Goal: Task Accomplishment & Management: Manage account settings

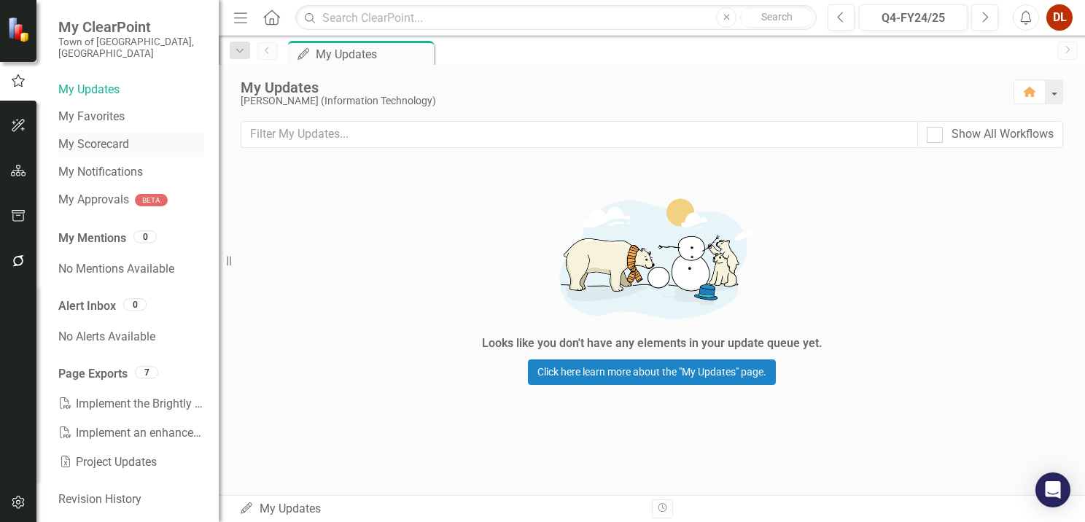
click at [95, 136] on link "My Scorecard" at bounding box center [131, 144] width 146 height 17
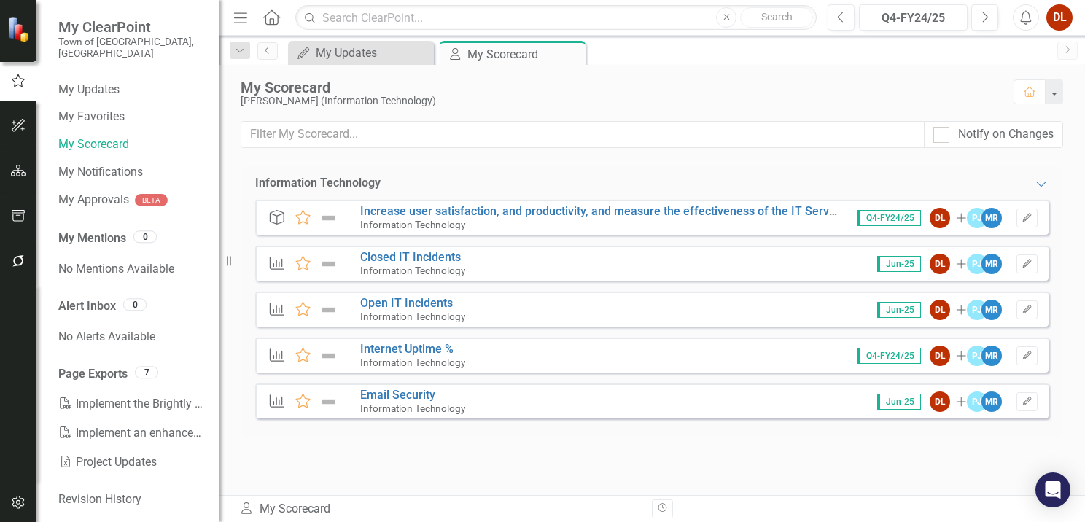
click at [724, 262] on span "Jun-25" at bounding box center [899, 264] width 44 height 16
click at [724, 260] on icon "Edit" at bounding box center [1027, 264] width 11 height 9
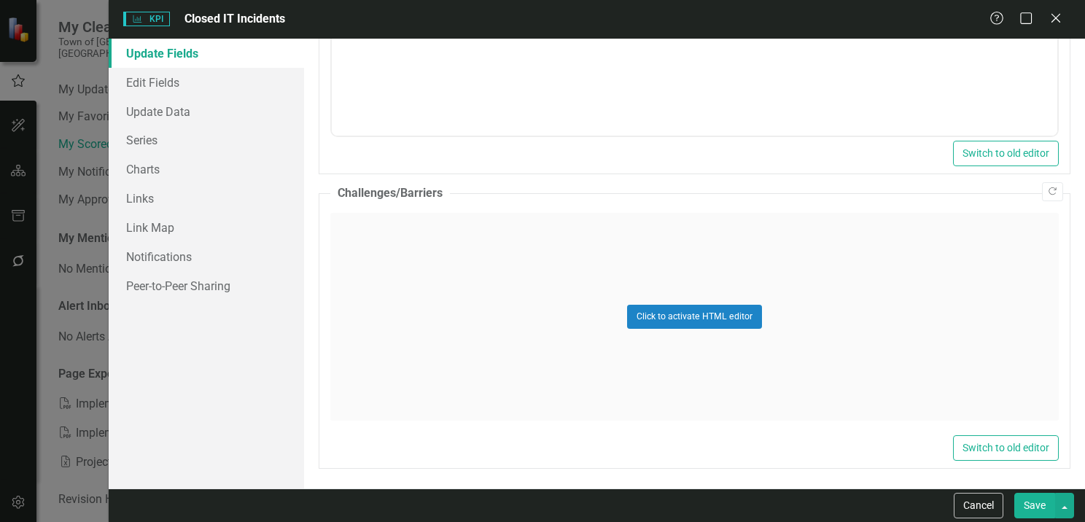
scroll to position [704, 0]
click at [164, 114] on link "Update Data" at bounding box center [206, 111] width 195 height 29
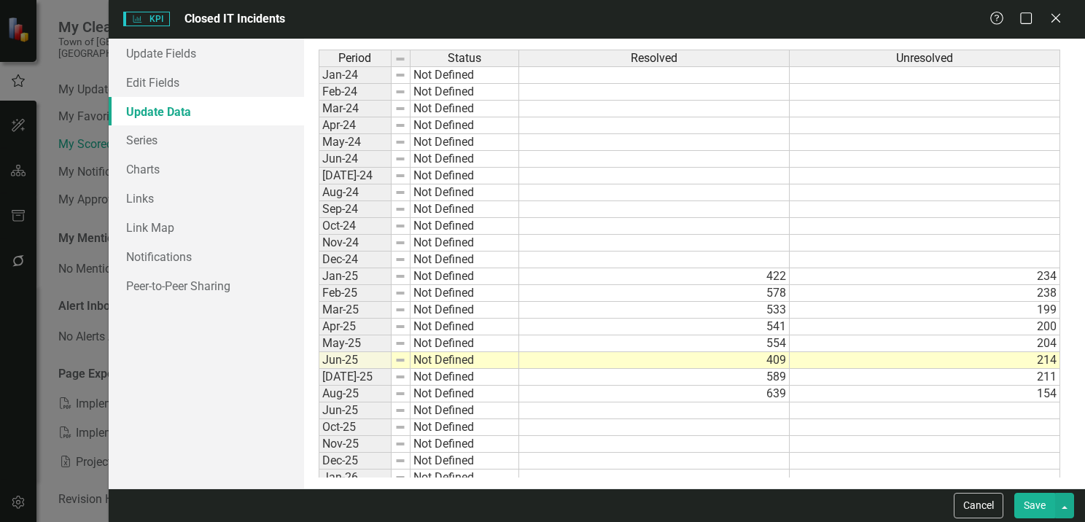
click at [724, 408] on td at bounding box center [654, 411] width 271 height 17
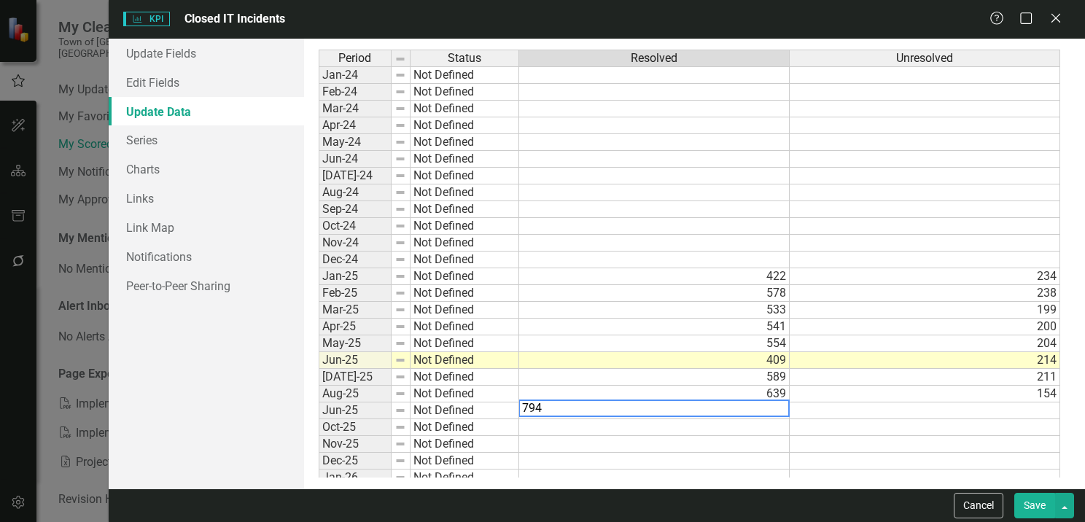
type textarea "794"
click at [319, 415] on div "Period Status Resolved Unresolved Jan-24 Not Defined Feb-24 Not Defined Mar-24 …" at bounding box center [319, 310] width 0 height 521
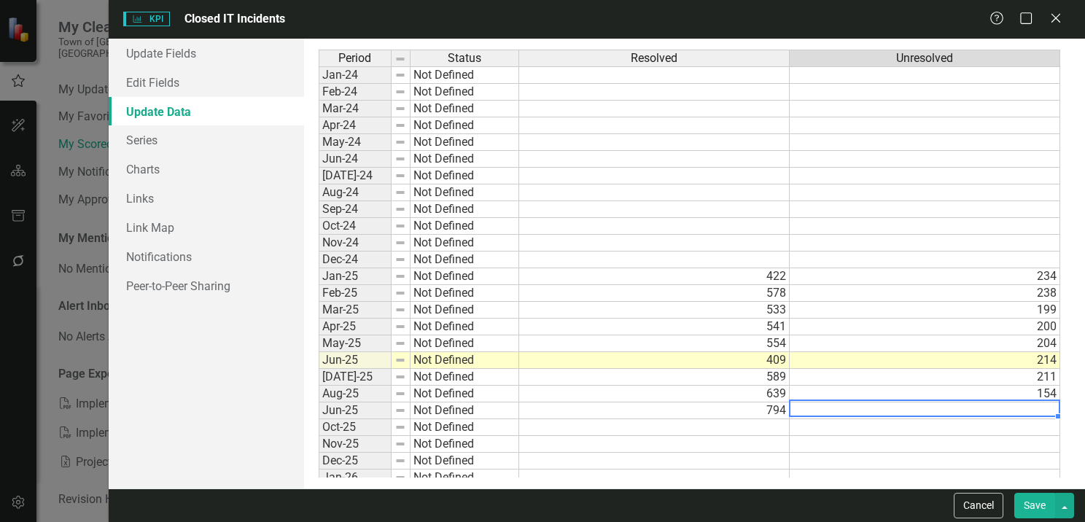
click at [724, 407] on td "794" at bounding box center [654, 411] width 271 height 17
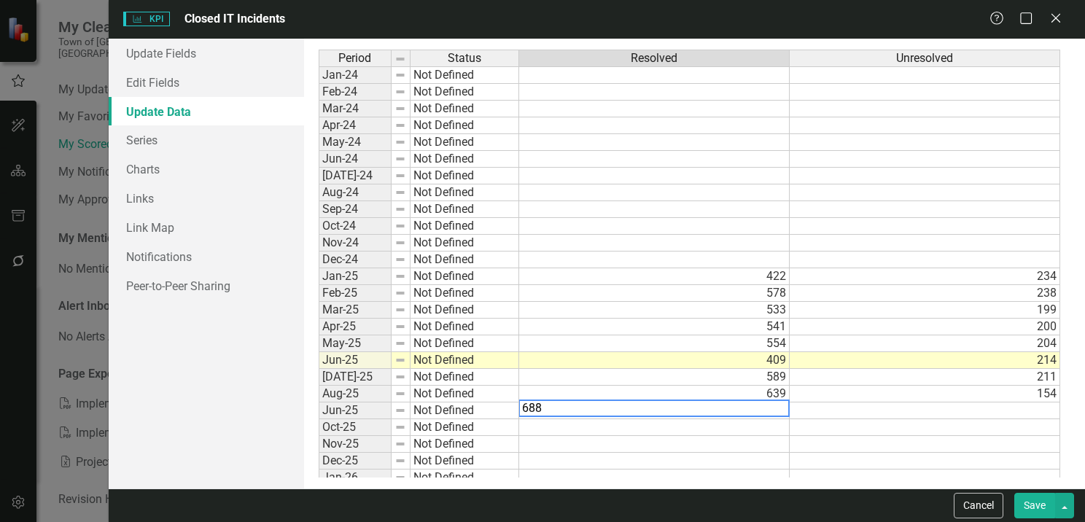
type textarea "688"
click at [724, 403] on td at bounding box center [925, 411] width 271 height 17
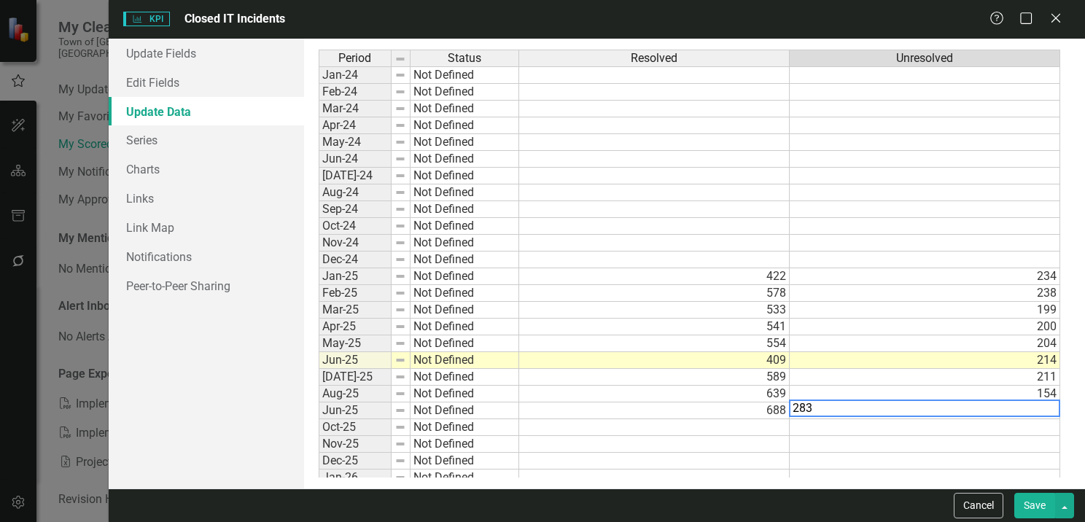
type textarea "283"
click at [724, 241] on td at bounding box center [925, 243] width 271 height 17
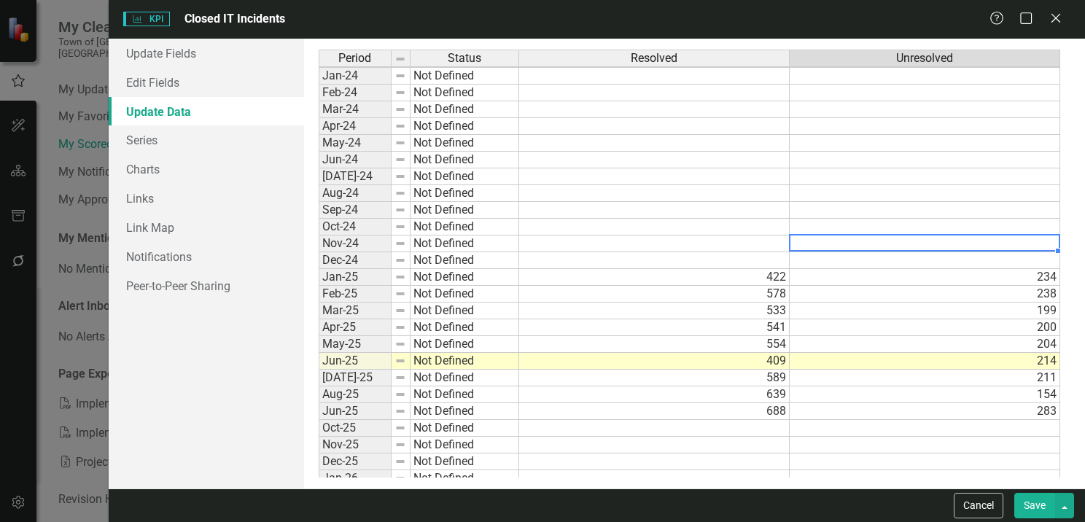
scroll to position [93, 0]
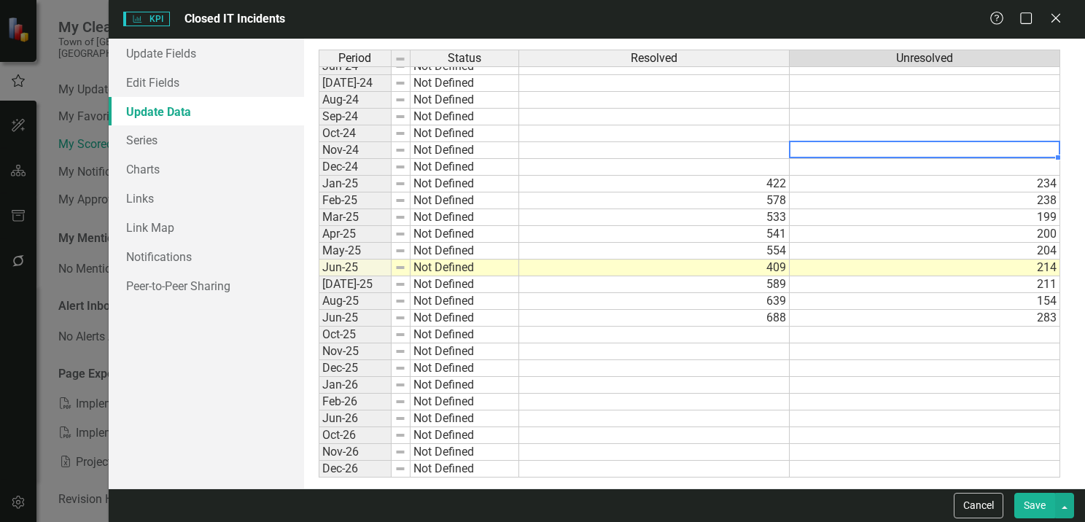
click at [724, 502] on button "Save" at bounding box center [1034, 506] width 41 height 26
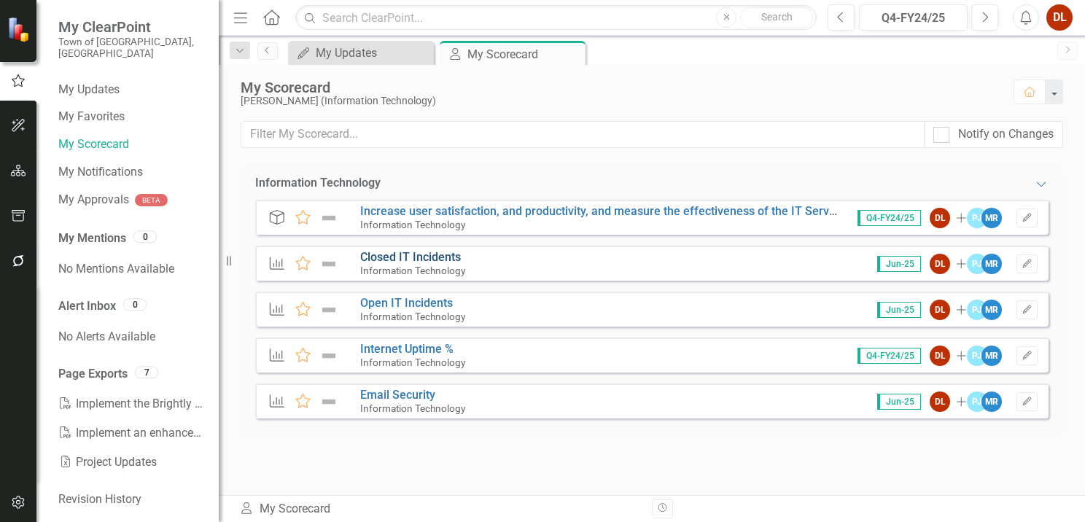
click at [441, 254] on link "Closed IT Incidents" at bounding box center [410, 257] width 101 height 14
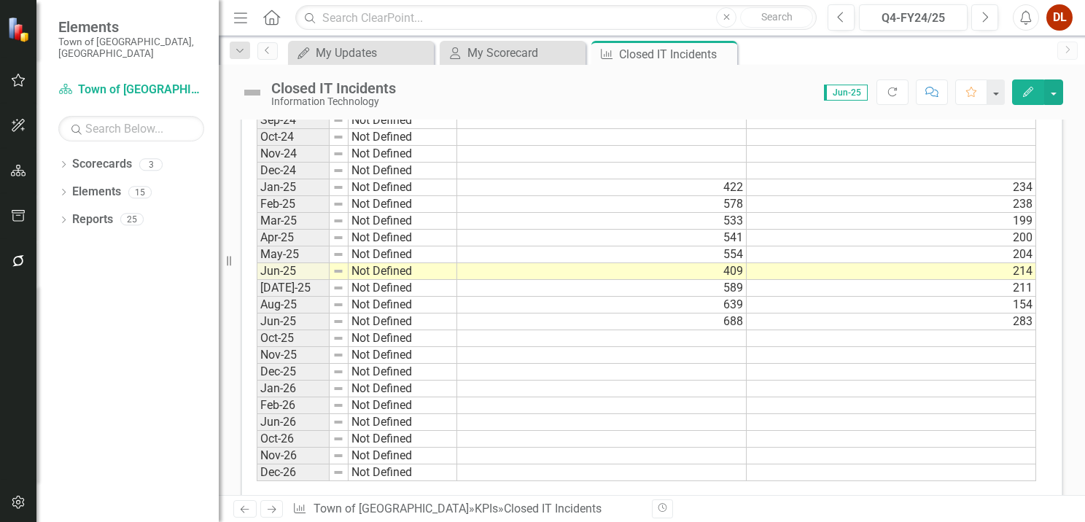
scroll to position [936, 0]
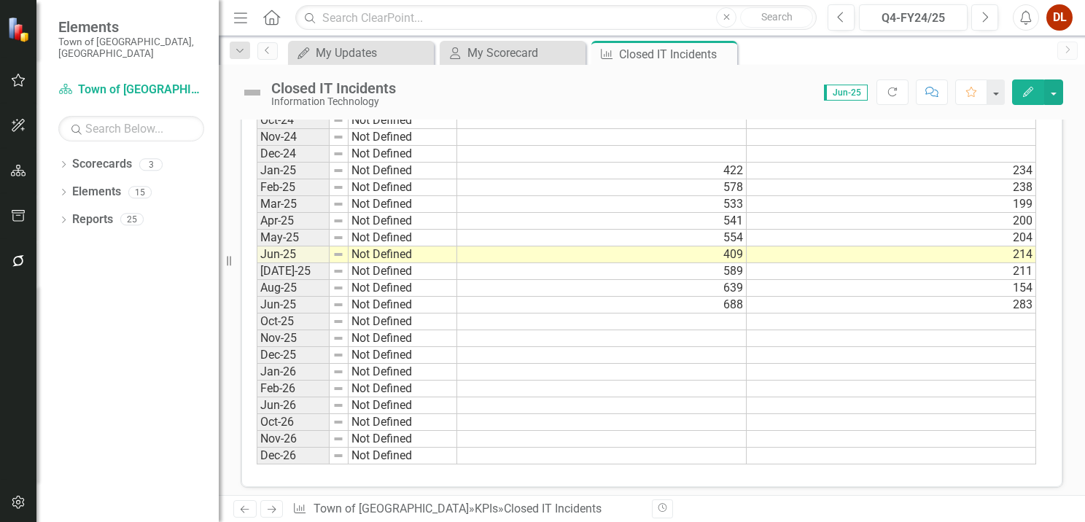
click at [310, 283] on td "Aug-25" at bounding box center [293, 288] width 73 height 17
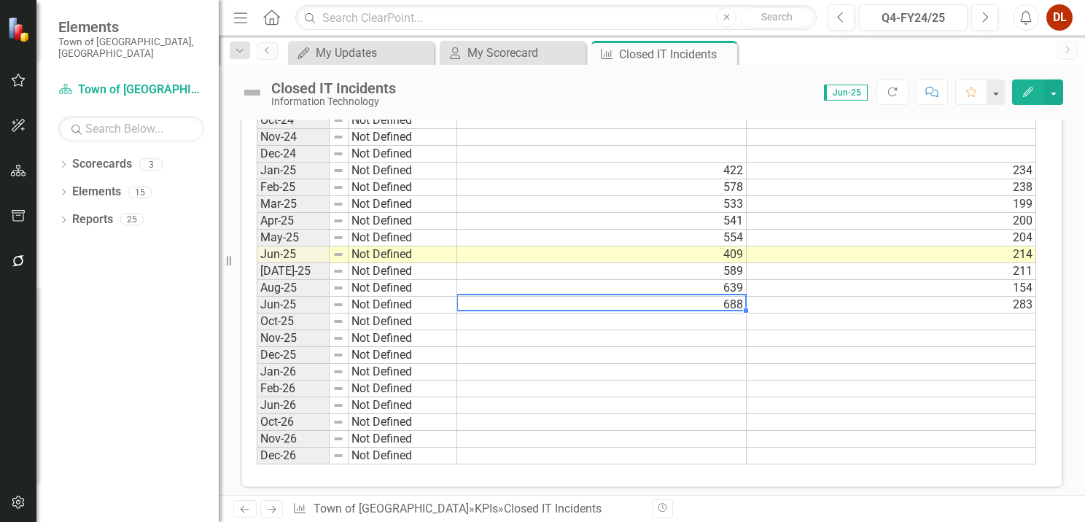
click at [602, 297] on td "688" at bounding box center [602, 305] width 290 height 17
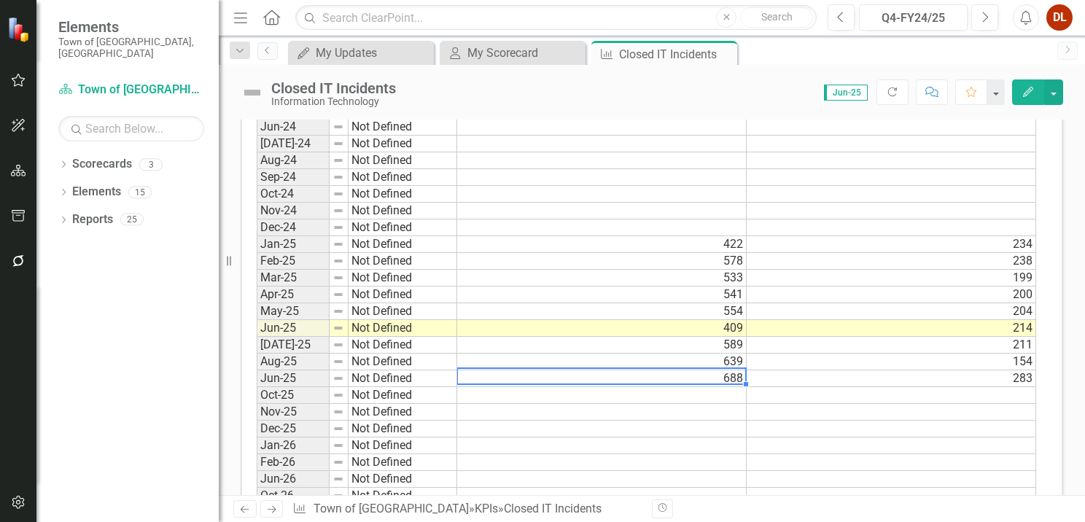
scroll to position [645, 0]
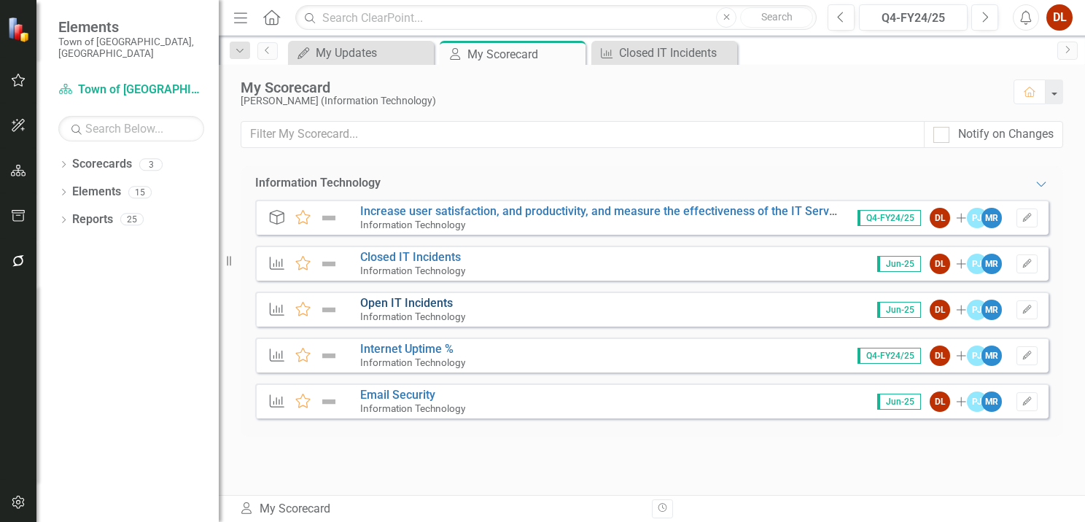
click at [400, 296] on link "Open IT Incidents" at bounding box center [406, 303] width 93 height 14
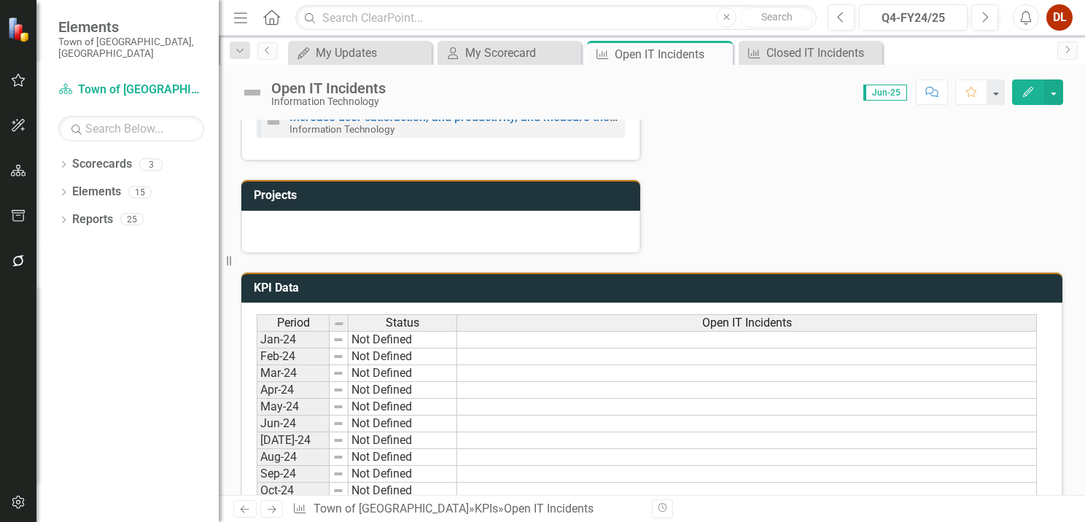
scroll to position [802, 0]
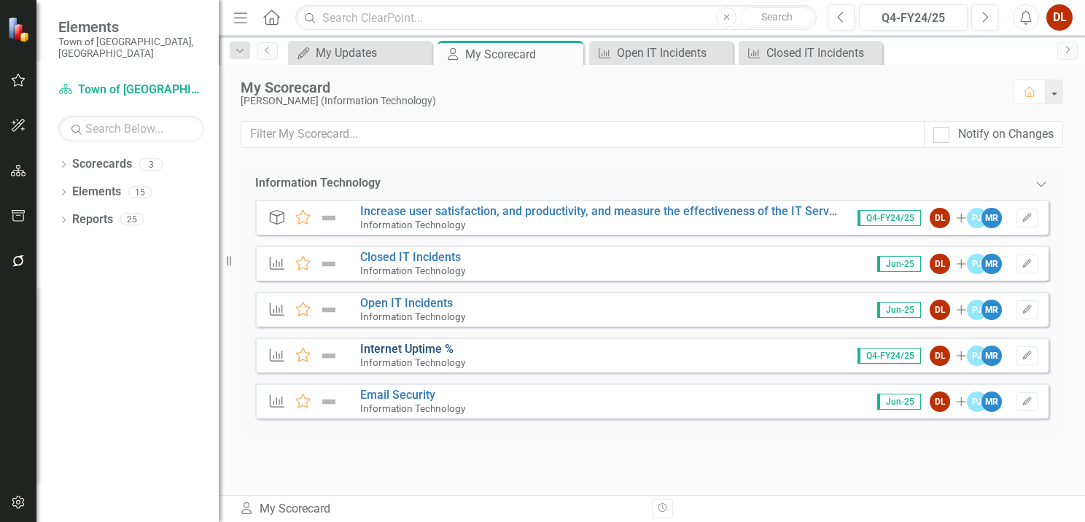
click at [427, 350] on link "Internet Uptime %" at bounding box center [406, 349] width 93 height 14
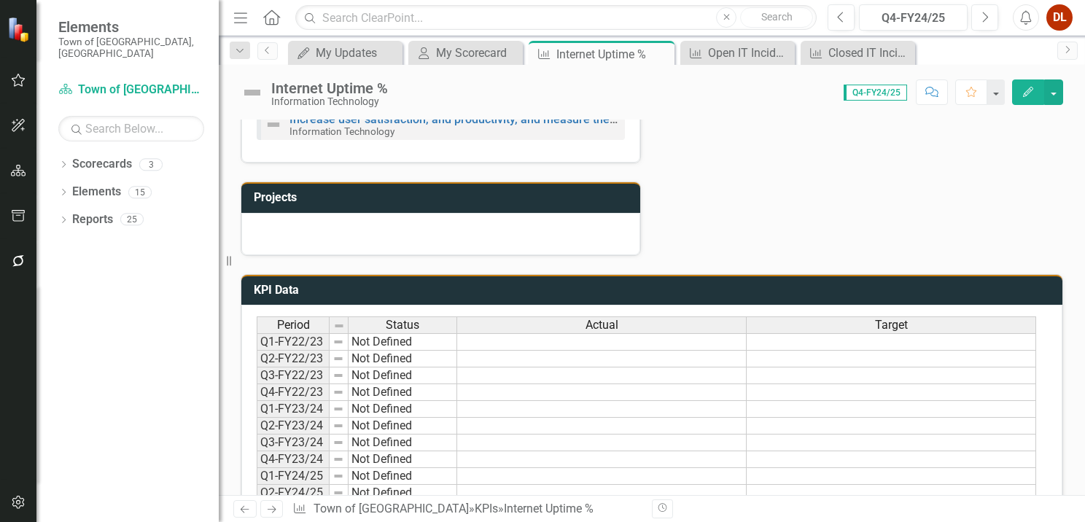
scroll to position [686, 0]
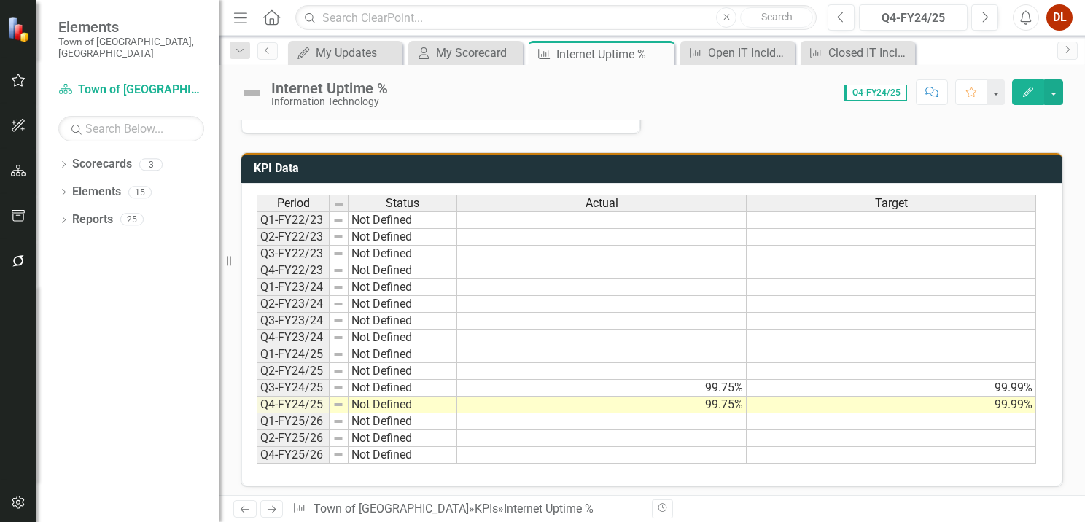
click at [724, 430] on td at bounding box center [602, 438] width 290 height 17
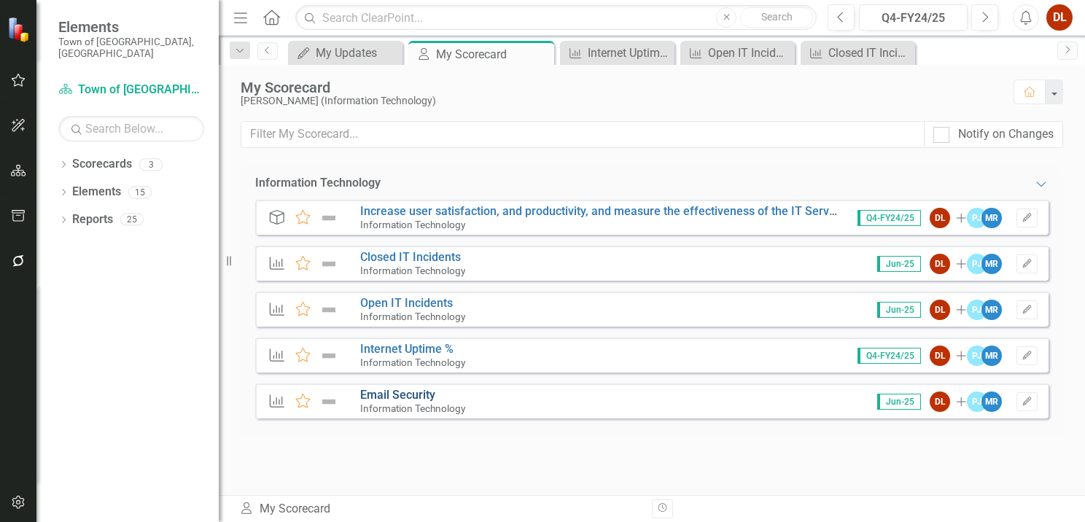
click at [414, 392] on link "Email Security" at bounding box center [397, 395] width 75 height 14
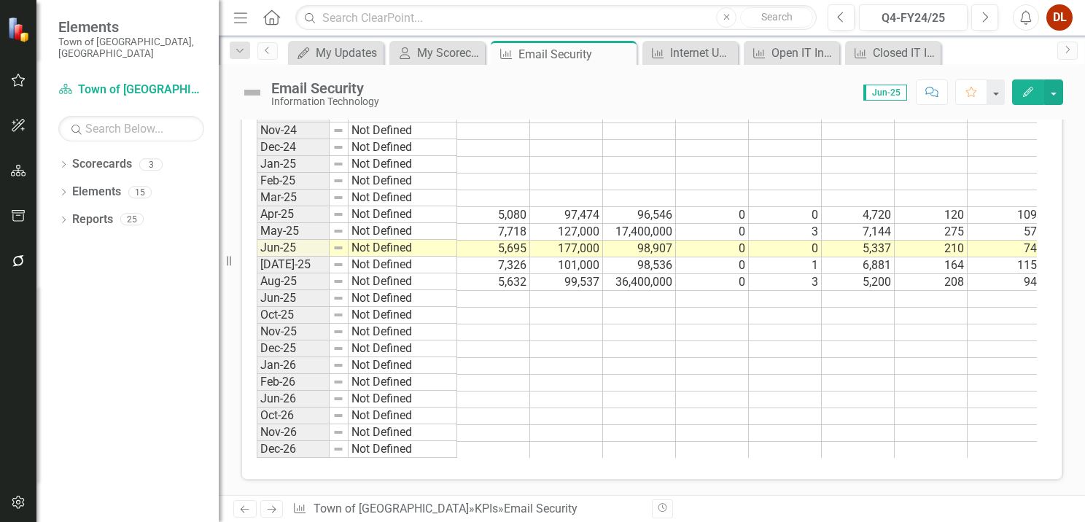
scroll to position [959, 0]
click at [492, 291] on td at bounding box center [493, 299] width 73 height 17
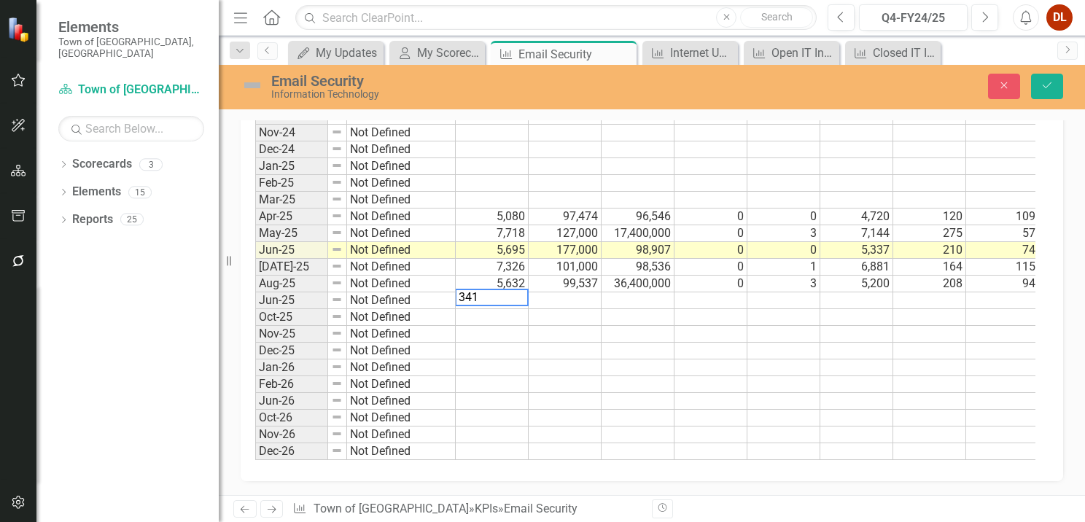
scroll to position [963, 0]
type textarea "3415"
type textarea "65787"
click at [724, 292] on td at bounding box center [711, 300] width 73 height 17
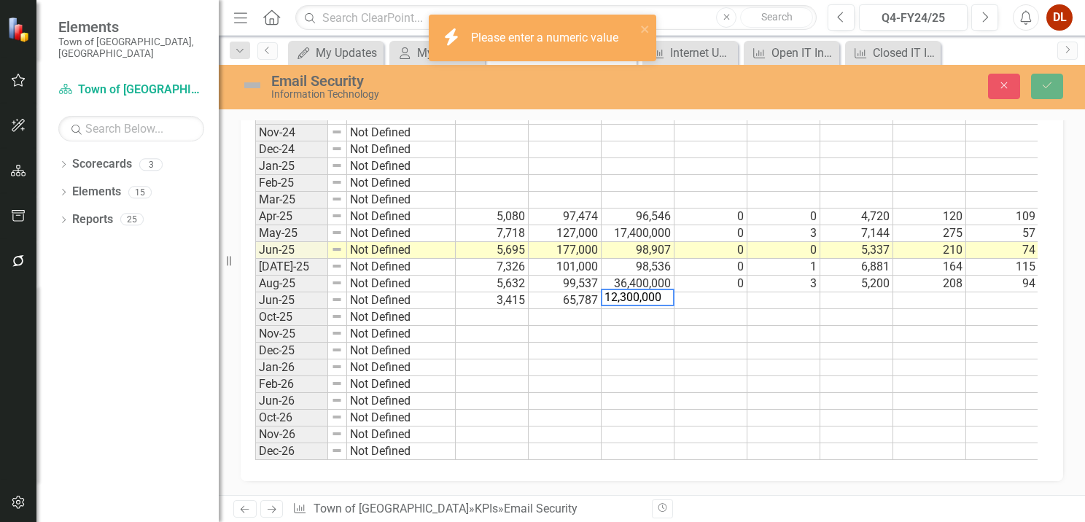
click at [724, 292] on td at bounding box center [711, 300] width 73 height 17
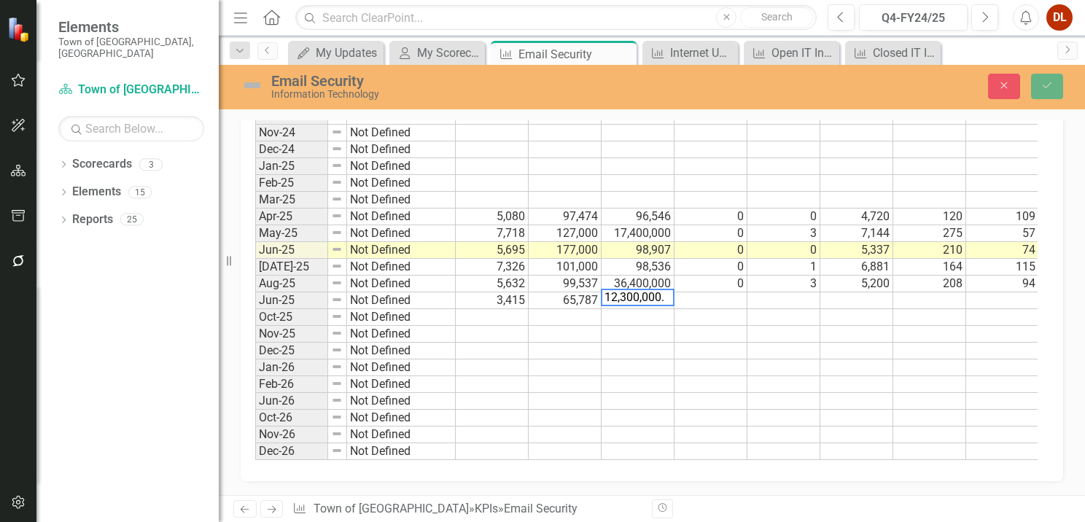
click at [721, 292] on td at bounding box center [711, 300] width 73 height 17
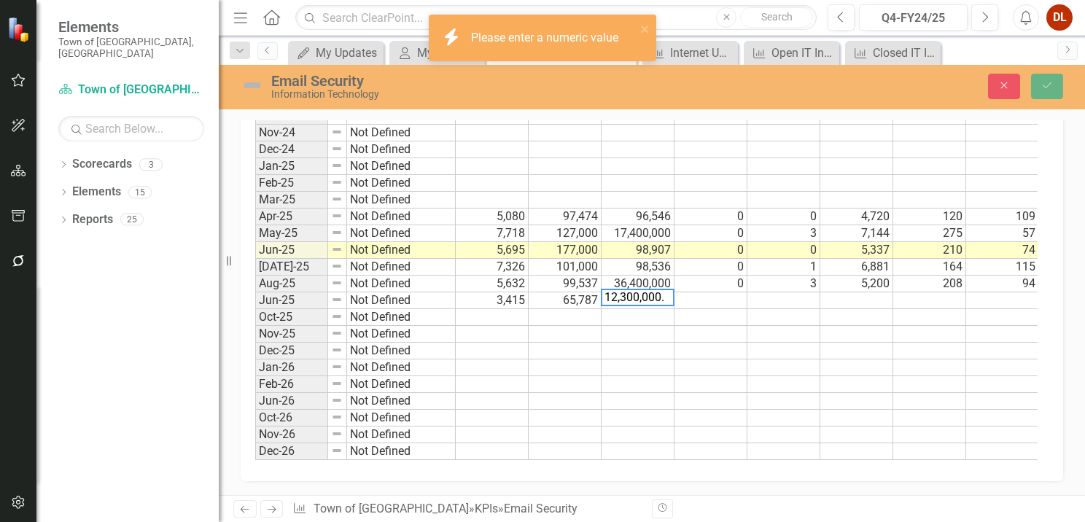
click at [662, 276] on td "36,400,000" at bounding box center [638, 284] width 73 height 17
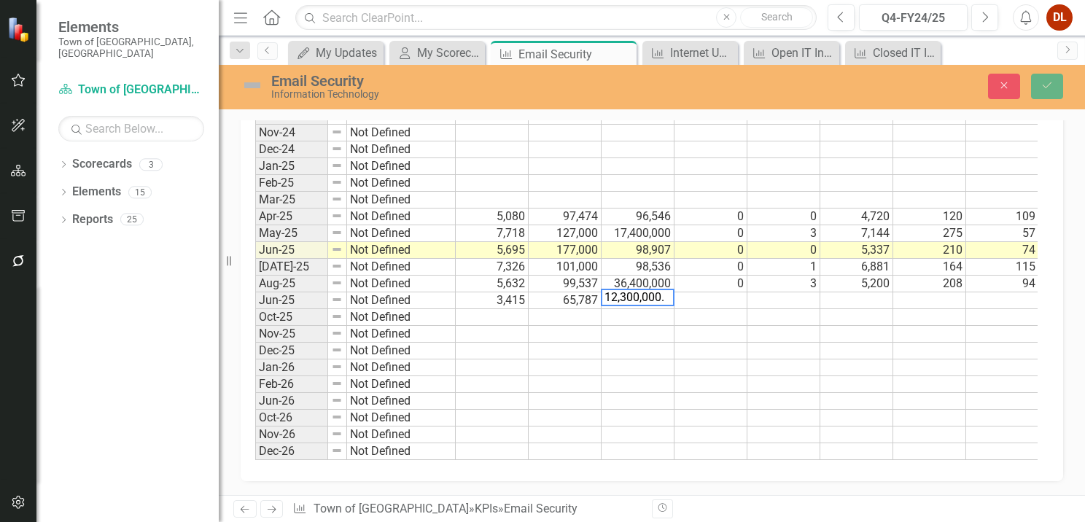
click at [664, 276] on td "36,400,000" at bounding box center [638, 284] width 73 height 17
click at [667, 289] on textarea "12,300,000." at bounding box center [638, 298] width 74 height 18
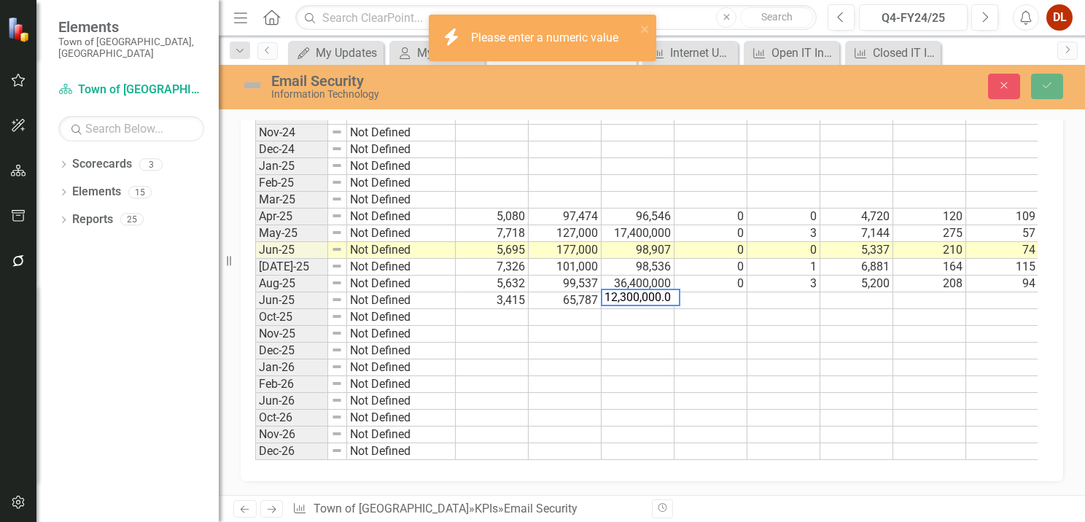
click at [723, 292] on td at bounding box center [711, 300] width 73 height 17
click at [642, 289] on textarea "12,300,000.00" at bounding box center [640, 298] width 79 height 18
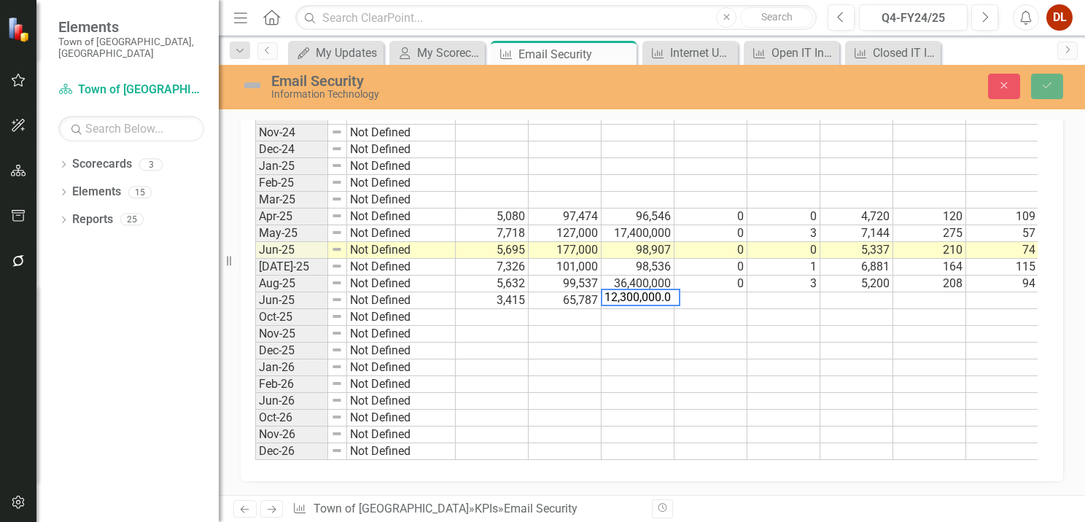
drag, startPoint x: 664, startPoint y: 289, endPoint x: 702, endPoint y: 286, distance: 38.8
click at [702, 286] on div "Period Status Threats Blocked Emails Evaluated Emails Archived Incidents Remedi…" at bounding box center [646, 193] width 783 height 533
type textarea "12,300,000"
click at [656, 360] on td at bounding box center [638, 368] width 73 height 17
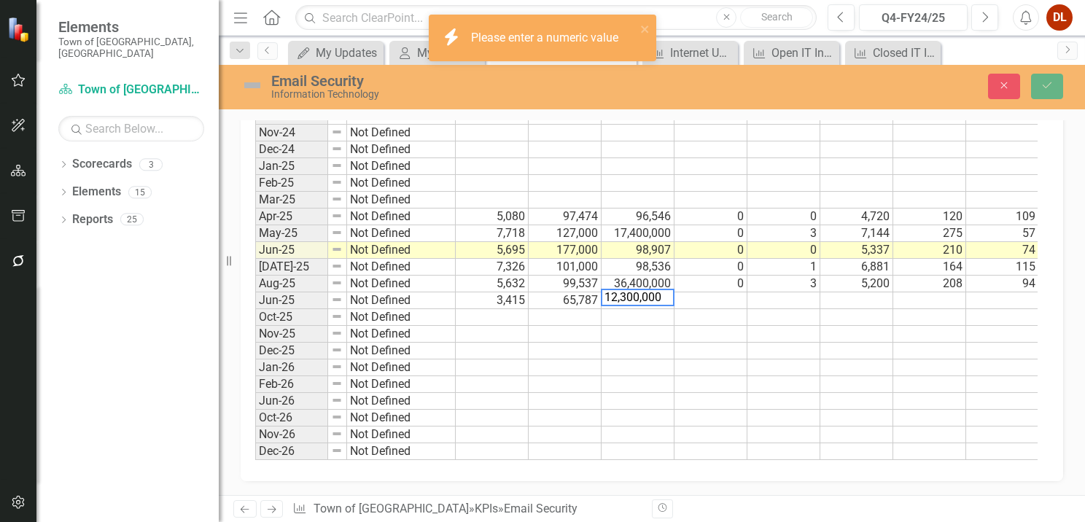
click at [292, 292] on td "Jun-25" at bounding box center [291, 300] width 73 height 17
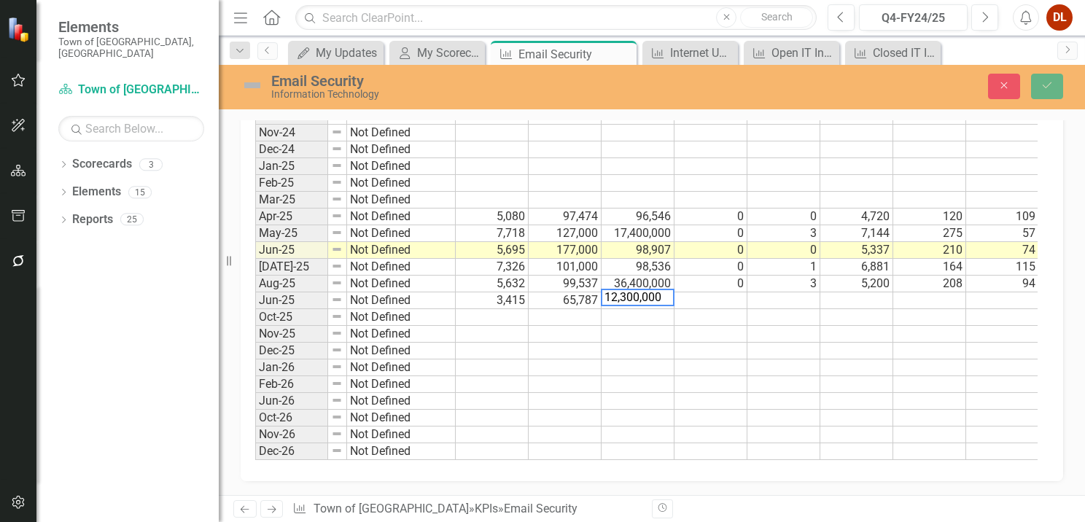
click at [292, 292] on td "Jun-25" at bounding box center [291, 300] width 73 height 17
drag, startPoint x: 610, startPoint y: 337, endPoint x: 621, endPoint y: 315, distance: 24.8
click at [611, 343] on td at bounding box center [638, 351] width 73 height 17
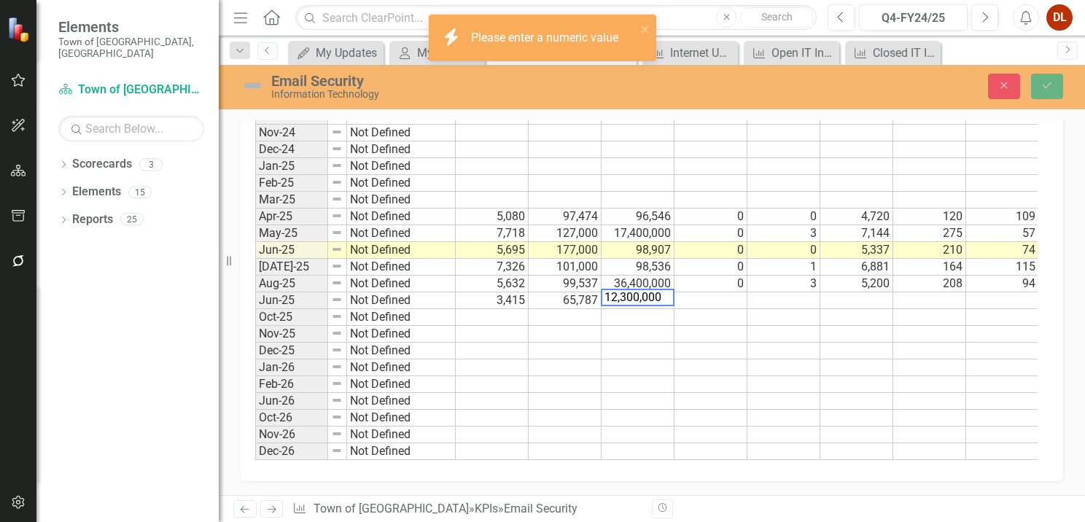
click at [656, 276] on td "36,400,000" at bounding box center [638, 284] width 73 height 17
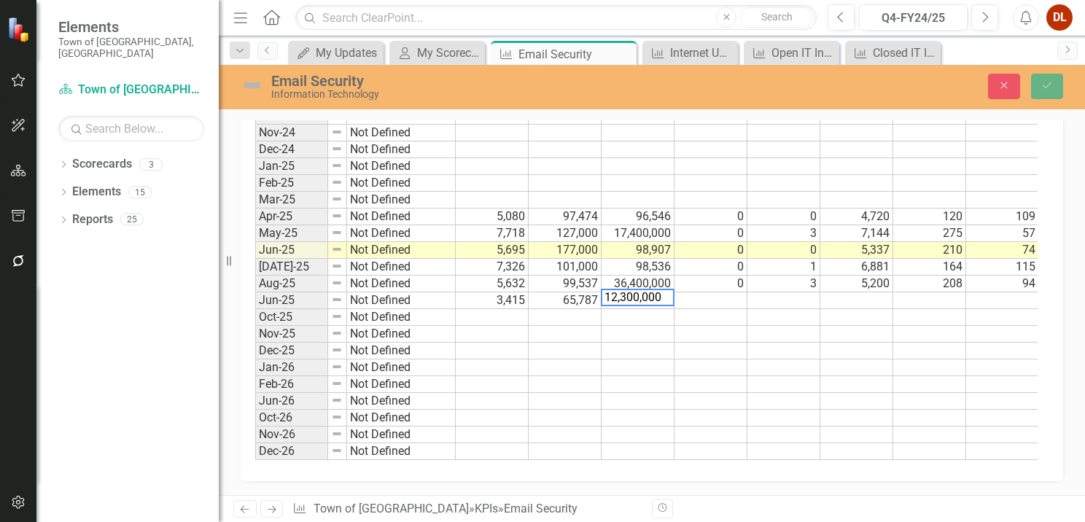
click at [669, 289] on div "Period Status Threats Blocked Emails Evaluated Emails Archived Incidents Remedi…" at bounding box center [646, 193] width 783 height 533
drag, startPoint x: 664, startPoint y: 286, endPoint x: 155, endPoint y: 205, distance: 516.2
click at [179, 209] on div "Elements Town of [GEOGRAPHIC_DATA], [GEOGRAPHIC_DATA] Scorecard Town of Falmout…" at bounding box center [542, 261] width 1085 height 522
click at [654, 276] on td "36,400,000" at bounding box center [638, 284] width 73 height 17
click at [652, 276] on td "36,400,000" at bounding box center [638, 284] width 73 height 17
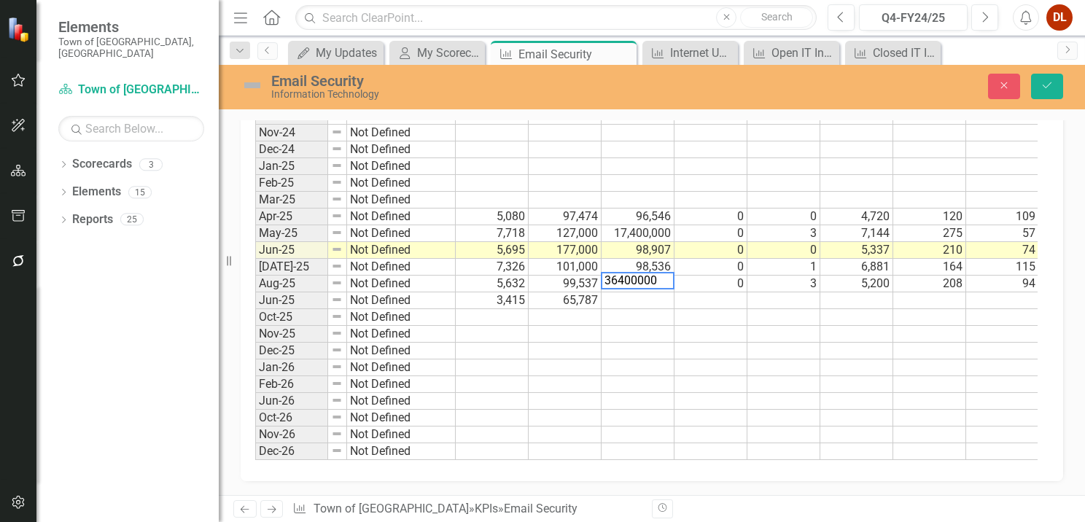
type textarea "36400000"
click at [636, 292] on td at bounding box center [638, 300] width 73 height 17
click at [724, 276] on td "0" at bounding box center [711, 284] width 73 height 17
type textarea "0"
click at [724, 293] on td at bounding box center [711, 300] width 73 height 17
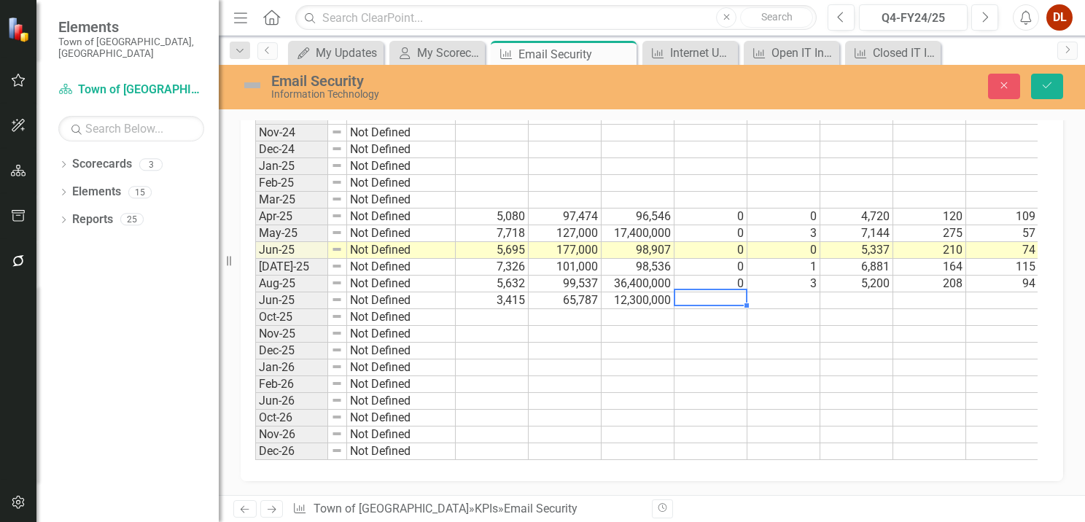
click at [724, 292] on td at bounding box center [711, 300] width 73 height 17
type textarea "0"
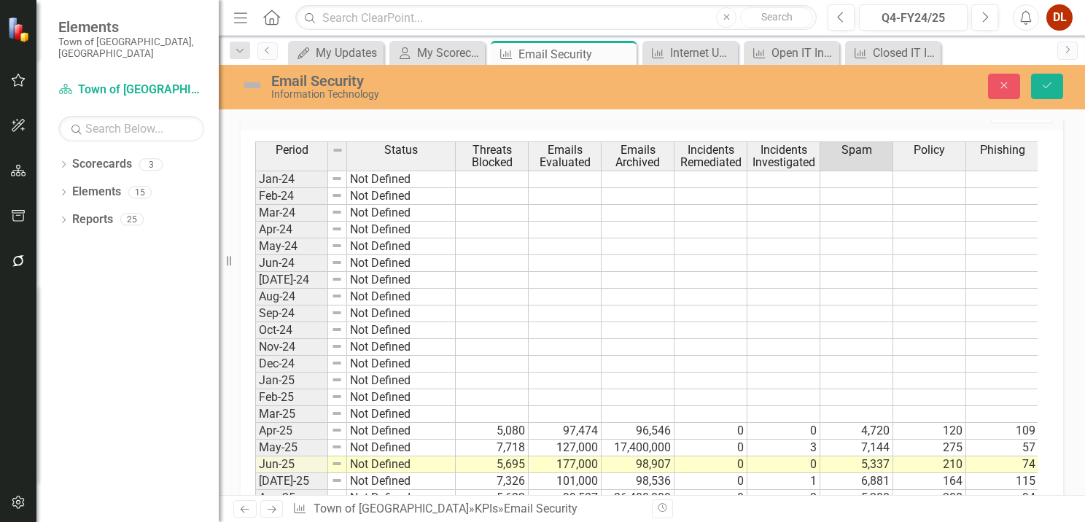
scroll to position [817, 0]
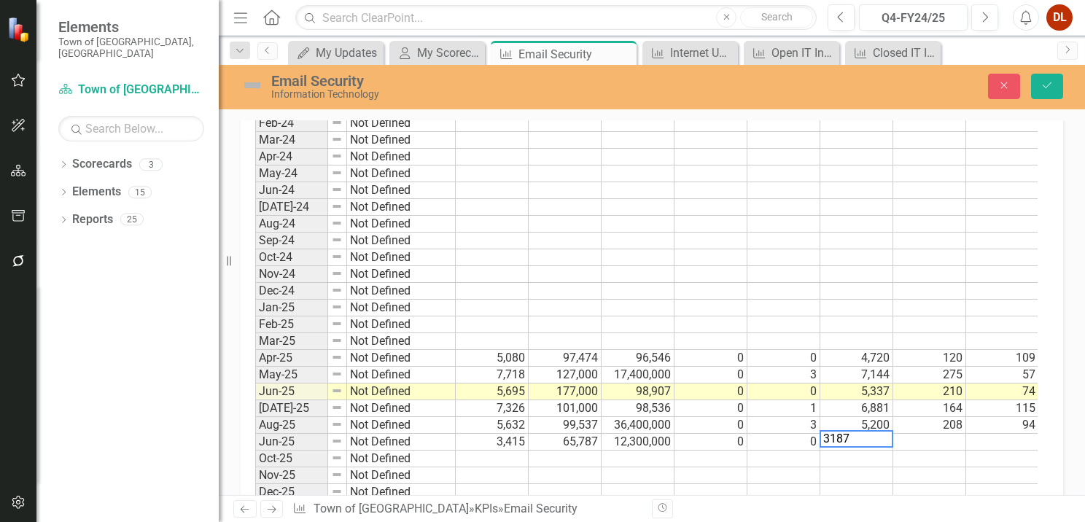
type textarea "3187"
click at [724, 434] on td at bounding box center [929, 442] width 73 height 17
type textarea "154"
click at [724, 435] on td at bounding box center [1002, 442] width 73 height 17
type textarea "2"
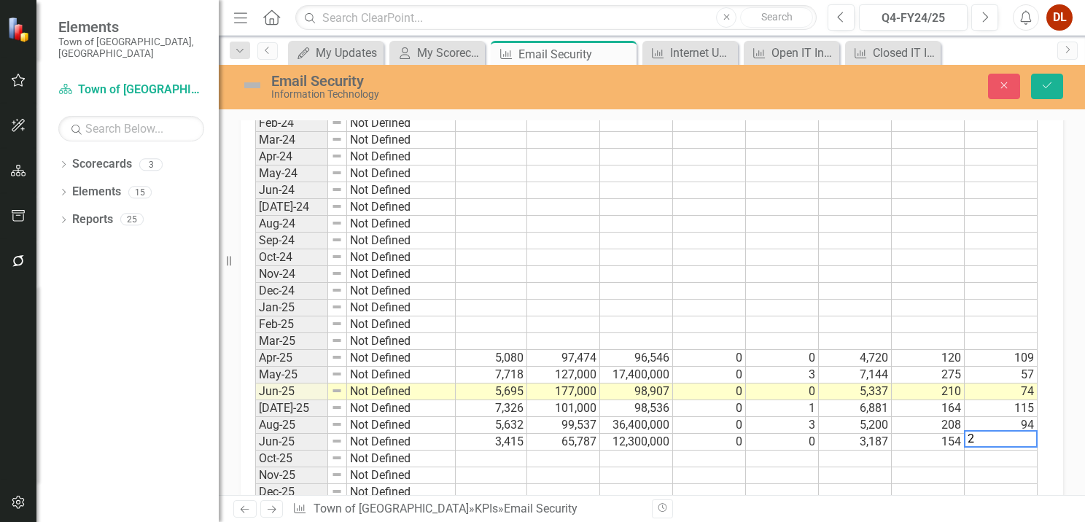
scroll to position [0, 1]
type textarea "35"
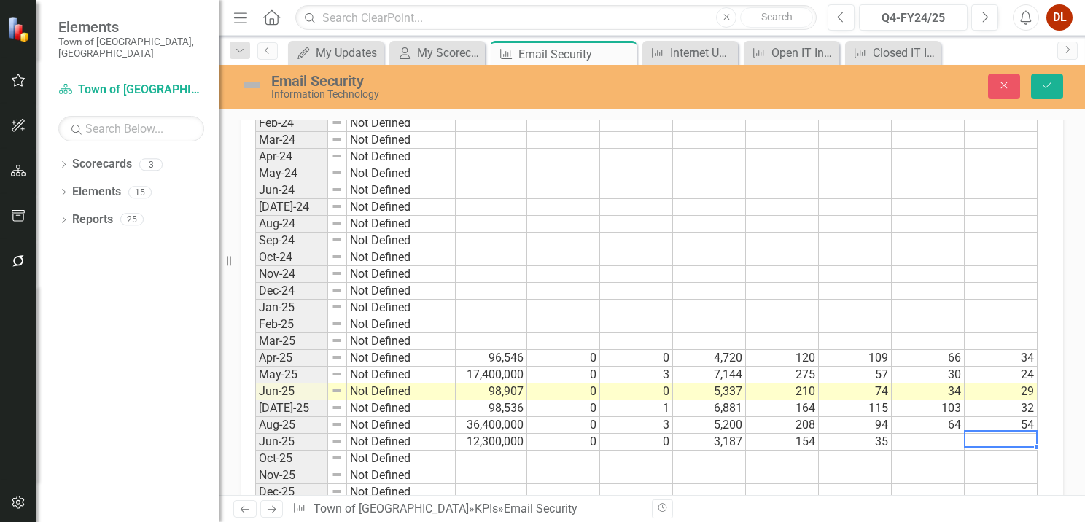
scroll to position [0, 220]
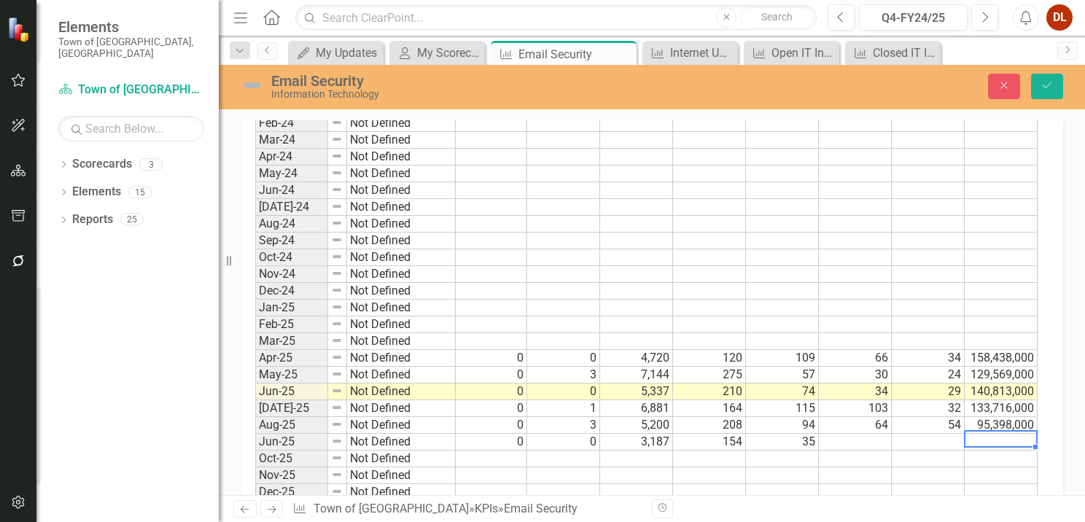
click at [724, 434] on td at bounding box center [855, 442] width 73 height 17
type textarea "13"
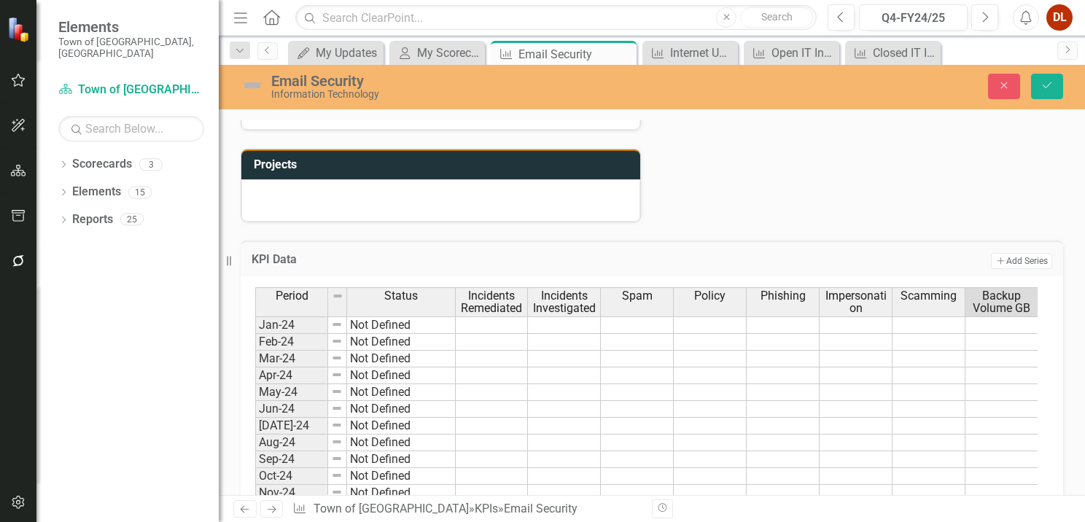
scroll to position [817, 0]
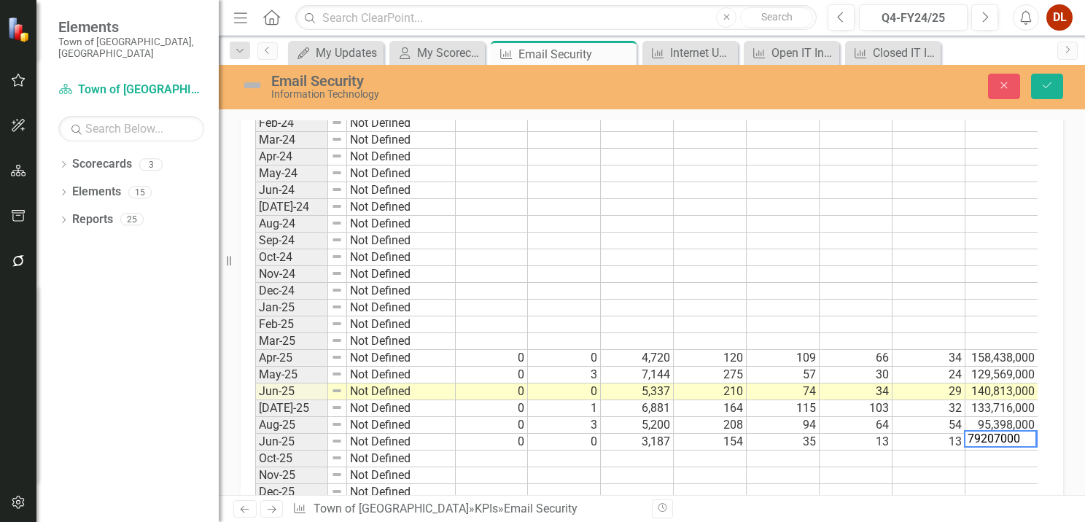
type textarea "79207000"
click at [724, 470] on td at bounding box center [1002, 475] width 73 height 17
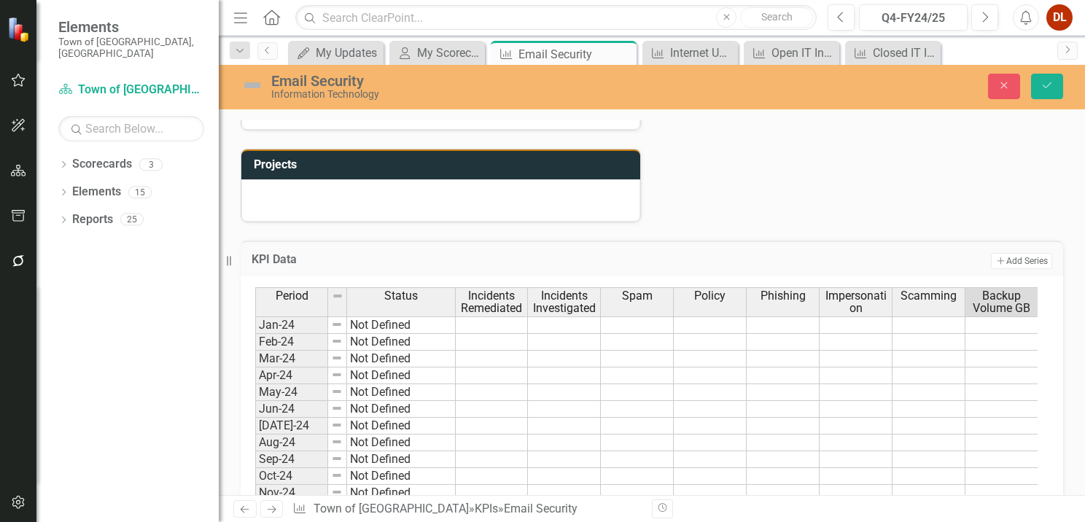
scroll to position [963, 0]
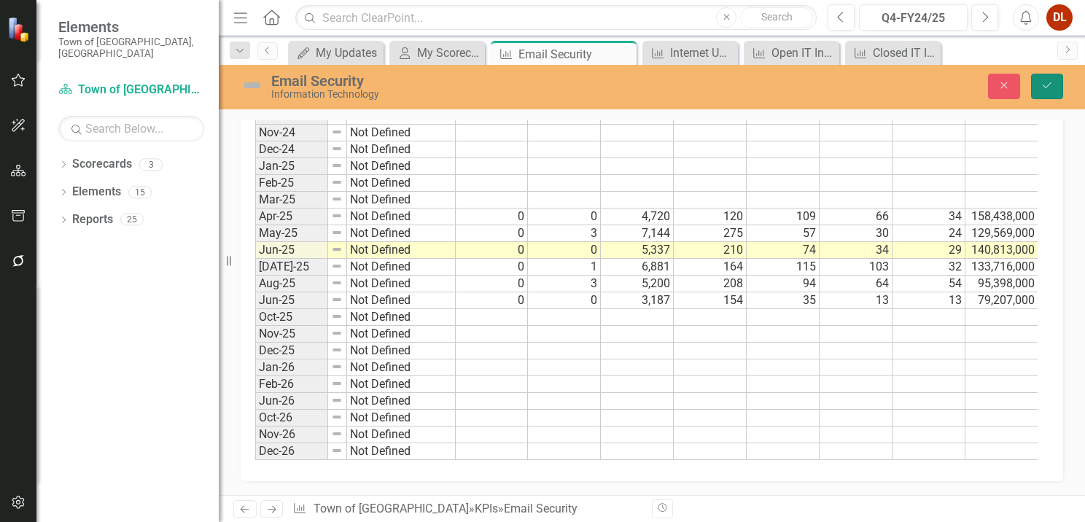
click at [724, 90] on icon "Save" at bounding box center [1047, 85] width 13 height 10
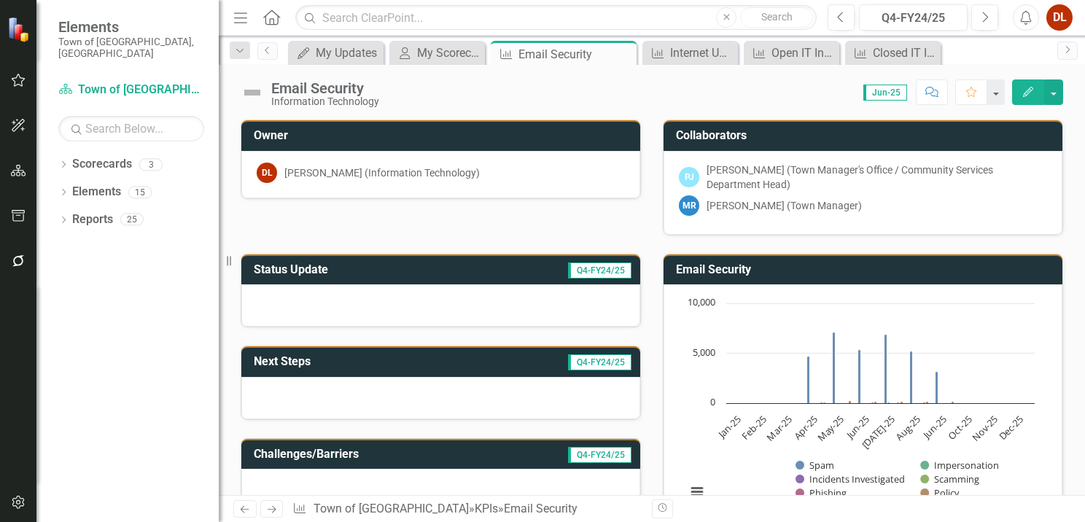
click at [724, 431] on text "Jun-25" at bounding box center [934, 427] width 29 height 29
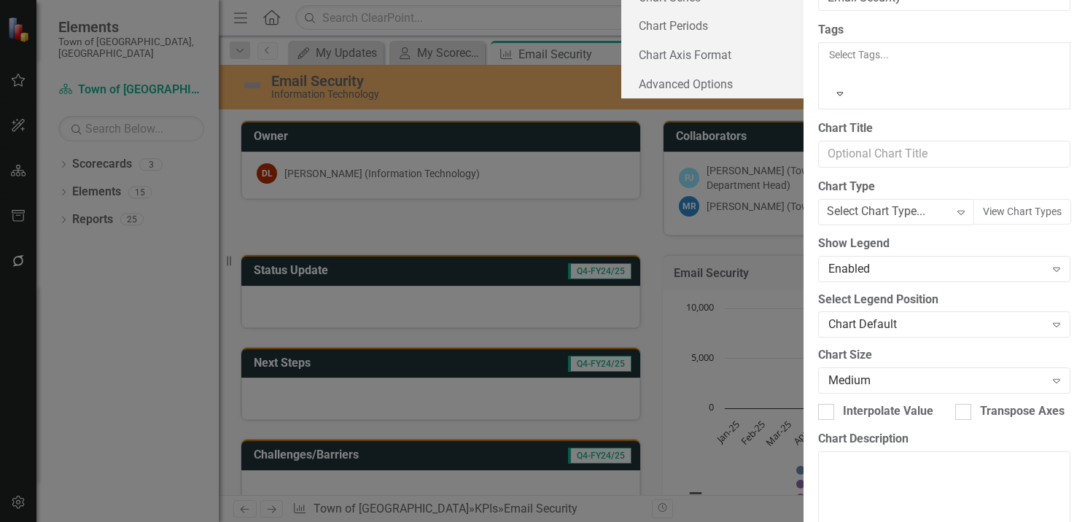
type input "Email Security"
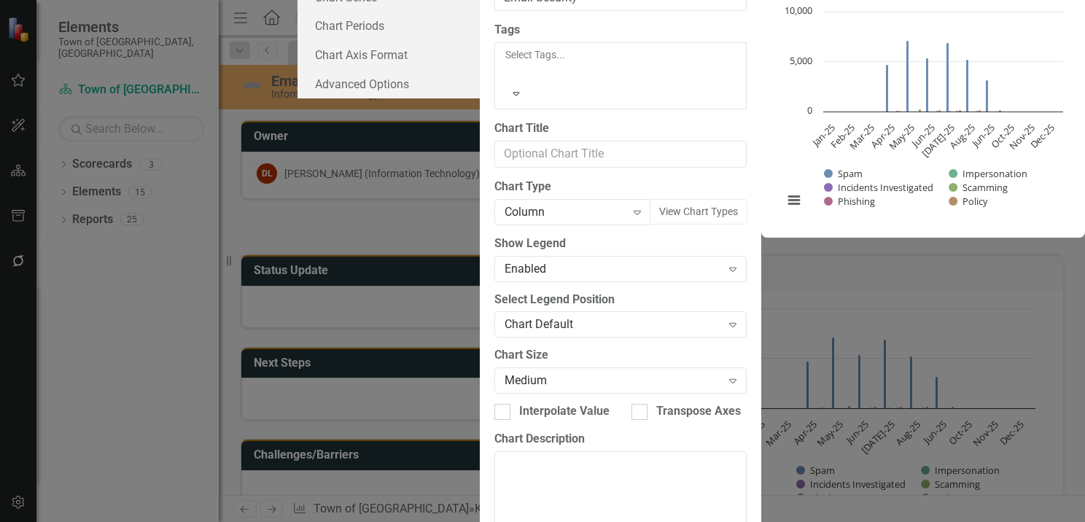
scroll to position [120, 0]
click at [298, 98] on link "Advanced Options" at bounding box center [389, 83] width 182 height 29
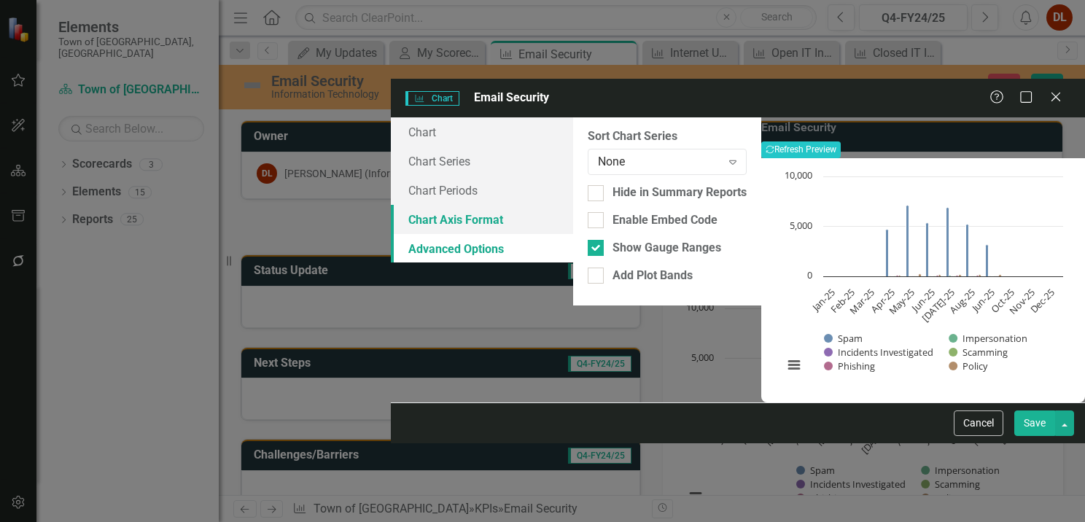
click at [391, 205] on link "Chart Axis Format" at bounding box center [482, 219] width 182 height 29
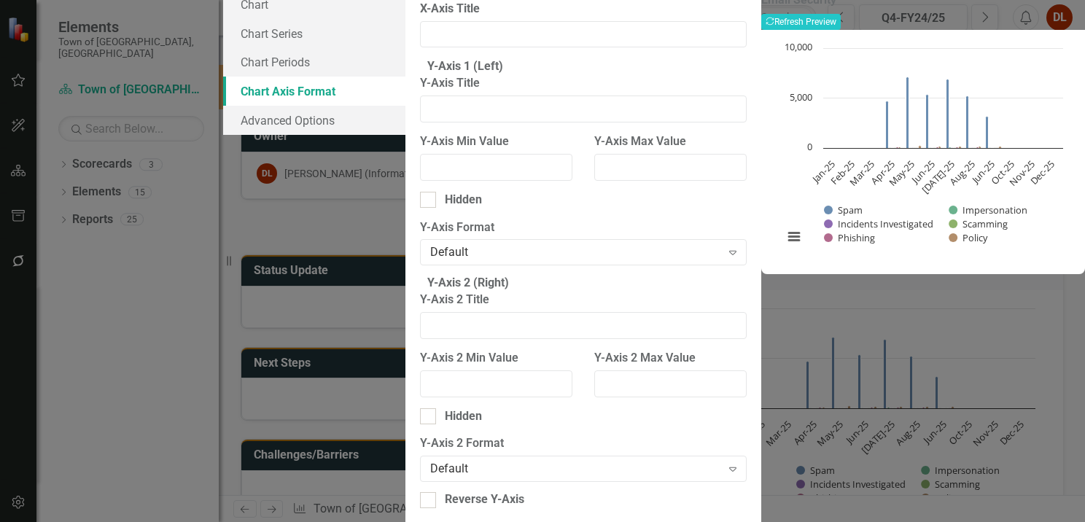
click at [120, 153] on div "Charts Chart Email Security Help Maximize Close Chart Chart Series Chart Period…" at bounding box center [542, 261] width 1085 height 522
click at [90, 180] on div "Charts Chart Email Security Help Maximize Close Chart Chart Series Chart Period…" at bounding box center [542, 261] width 1085 height 522
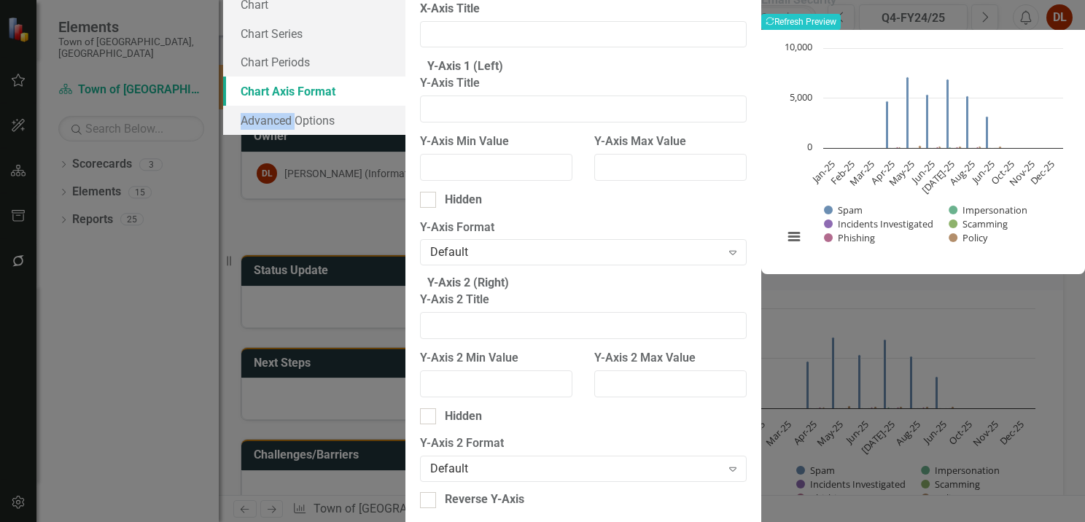
click at [104, 176] on div "Charts Chart Email Security Help Maximize Close Chart Chart Series Chart Period…" at bounding box center [542, 261] width 1085 height 522
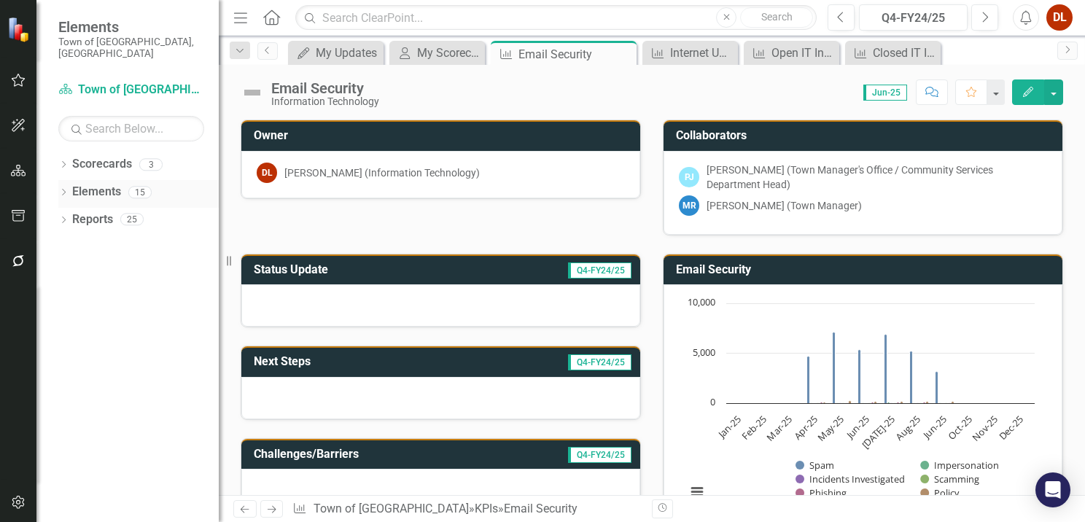
click at [97, 184] on link "Elements" at bounding box center [96, 192] width 49 height 17
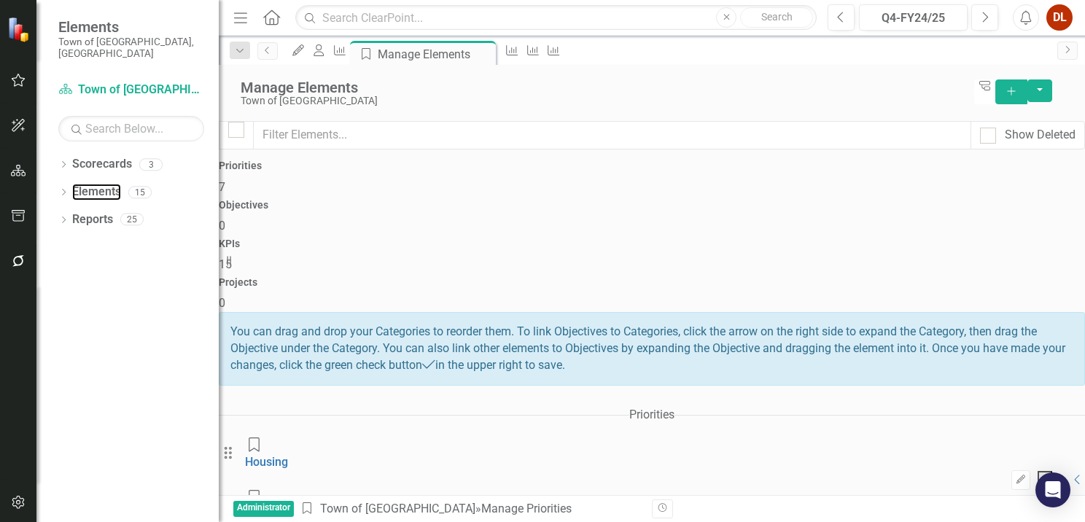
scroll to position [213, 0]
click at [9, 77] on button "button" at bounding box center [18, 81] width 33 height 31
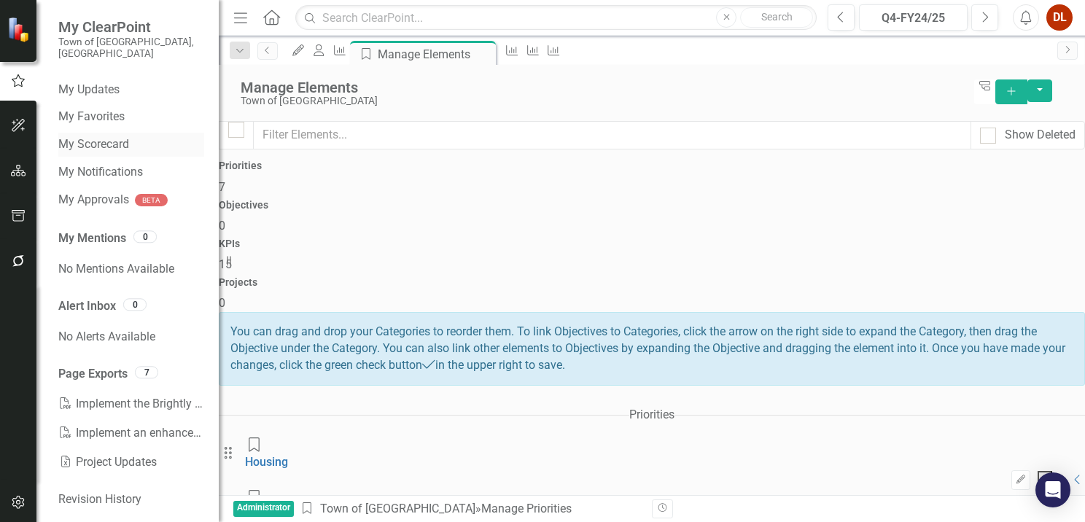
click at [99, 136] on link "My Scorecard" at bounding box center [131, 144] width 146 height 17
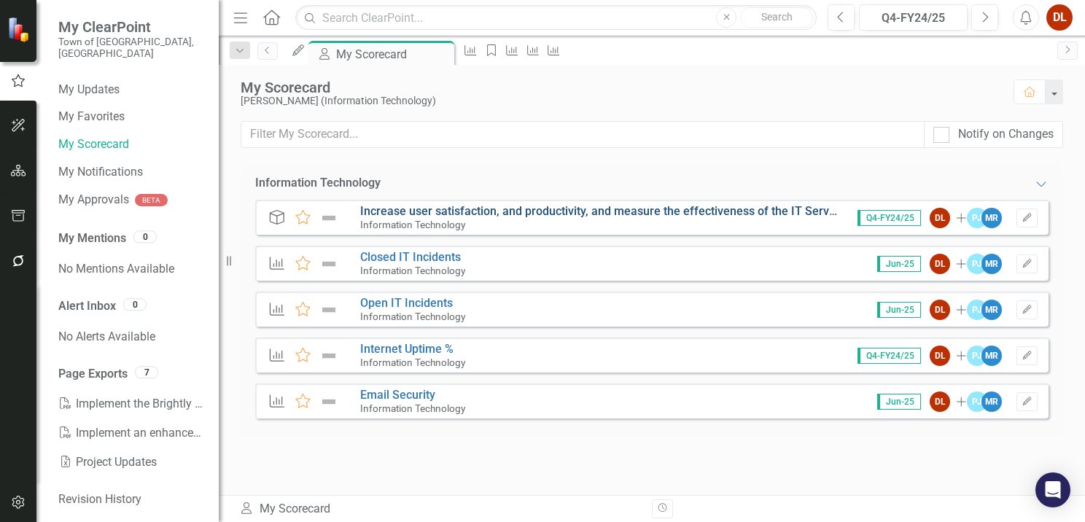
click at [446, 215] on link "Increase user satisfaction, and productivity, and measure the effectiveness of …" at bounding box center [645, 211] width 571 height 14
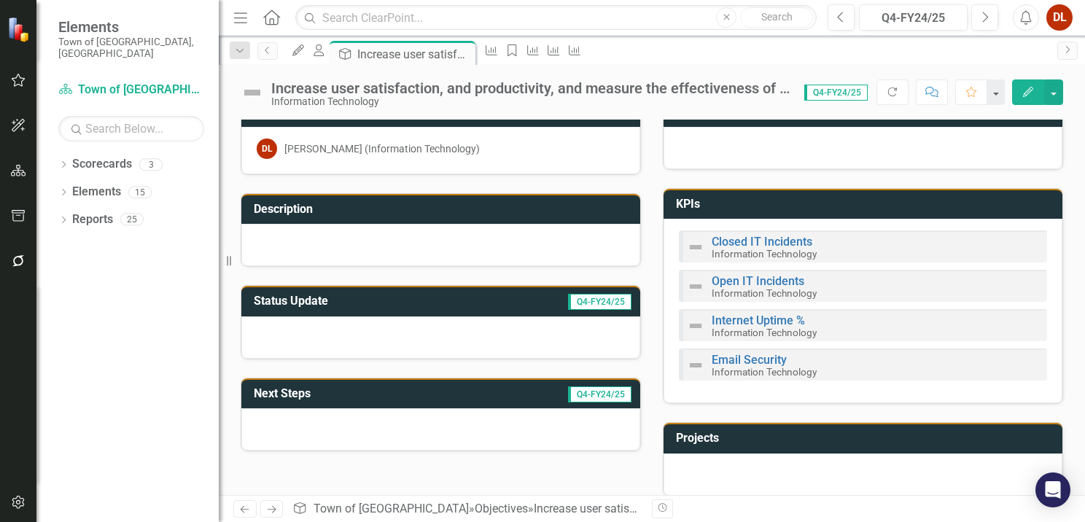
scroll to position [37, 0]
